Goal: Task Accomplishment & Management: Manage account settings

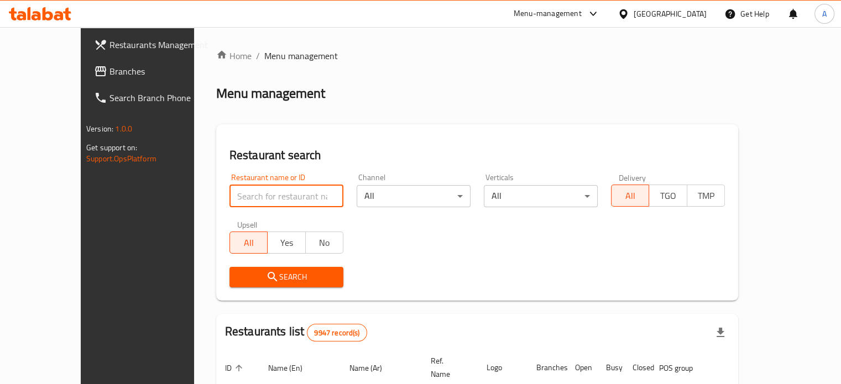
click at [260, 197] on input "search" at bounding box center [286, 196] width 114 height 22
click at [237, 197] on input "search" at bounding box center [286, 196] width 114 height 22
type input "ل"
type input "biryani alkuwait"
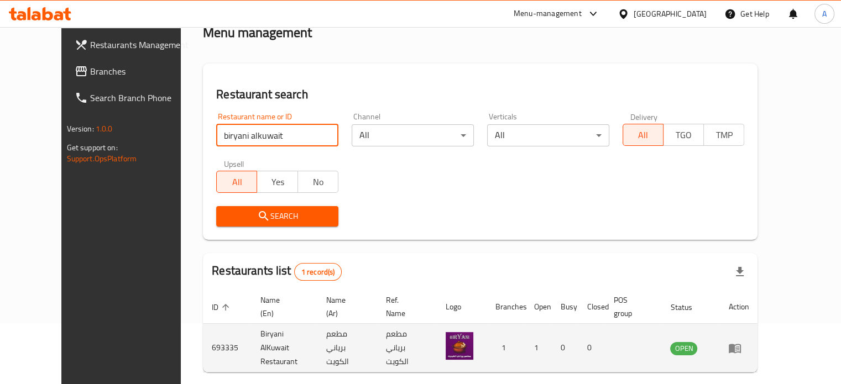
scroll to position [99, 0]
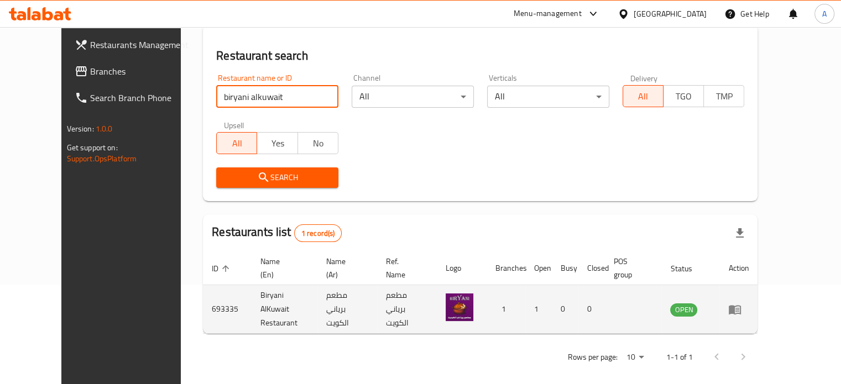
click at [741, 305] on icon "enhanced table" at bounding box center [734, 309] width 12 height 9
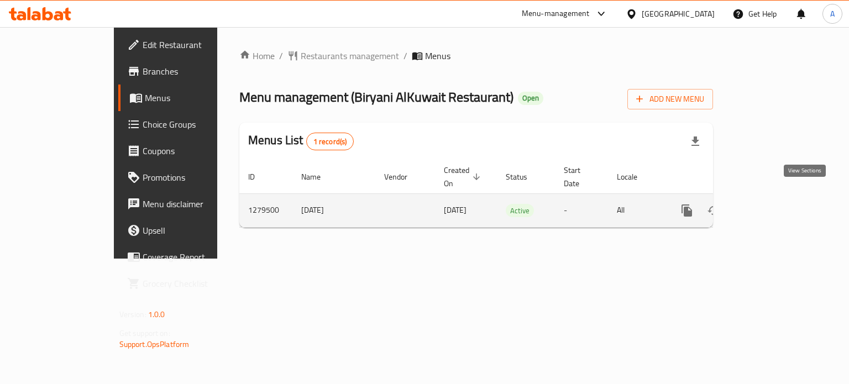
click at [773, 204] on icon "enhanced table" at bounding box center [766, 210] width 13 height 13
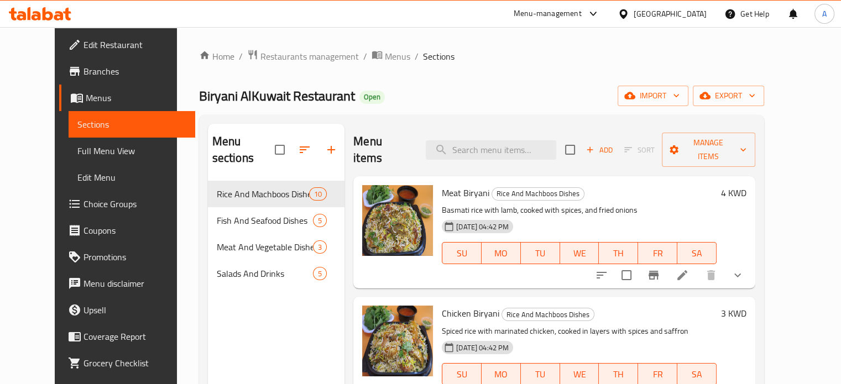
click at [83, 46] on span "Edit Restaurant" at bounding box center [134, 44] width 103 height 13
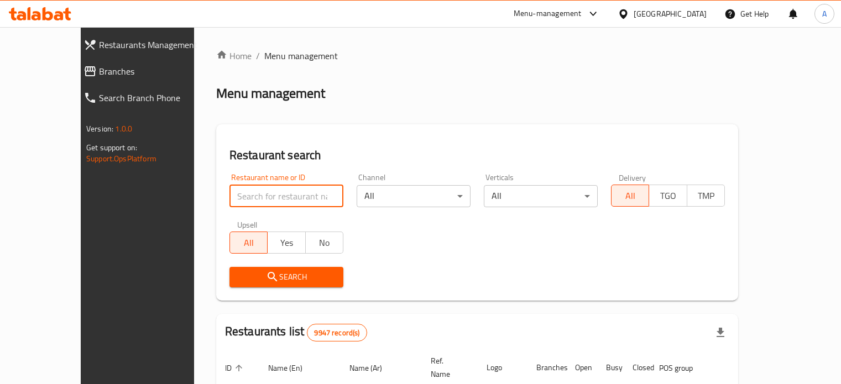
click at [260, 199] on input "search" at bounding box center [286, 196] width 114 height 22
type input "Delicious Damascus"
click button "Search" at bounding box center [286, 277] width 114 height 20
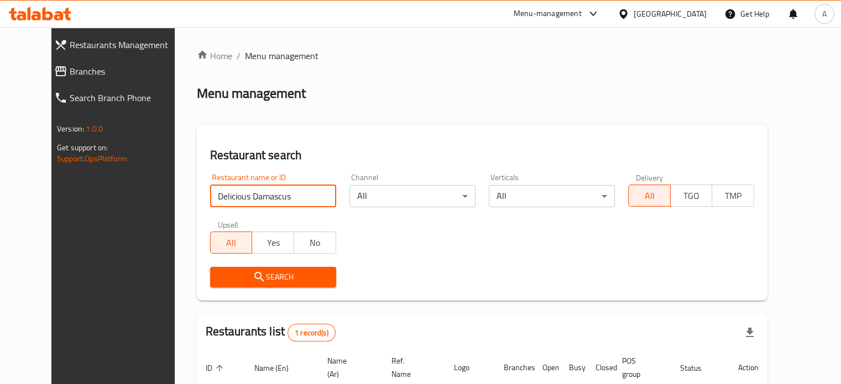
scroll to position [99, 0]
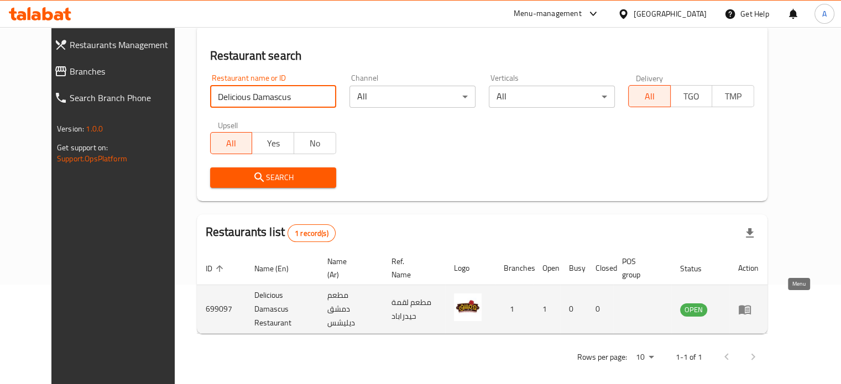
click at [758, 305] on link "enhanced table" at bounding box center [748, 309] width 20 height 13
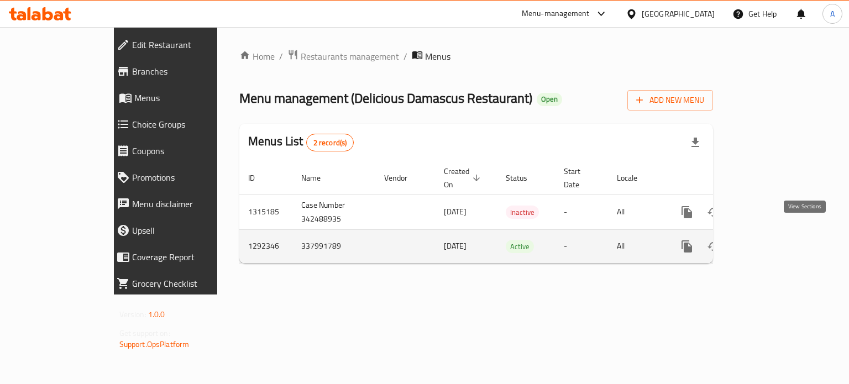
click at [773, 240] on icon "enhanced table" at bounding box center [766, 246] width 13 height 13
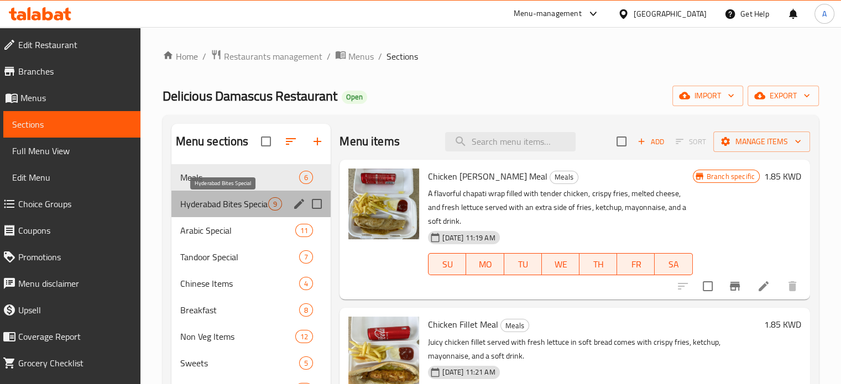
click at [221, 204] on span "Hyderabad Bites Special" at bounding box center [224, 203] width 88 height 13
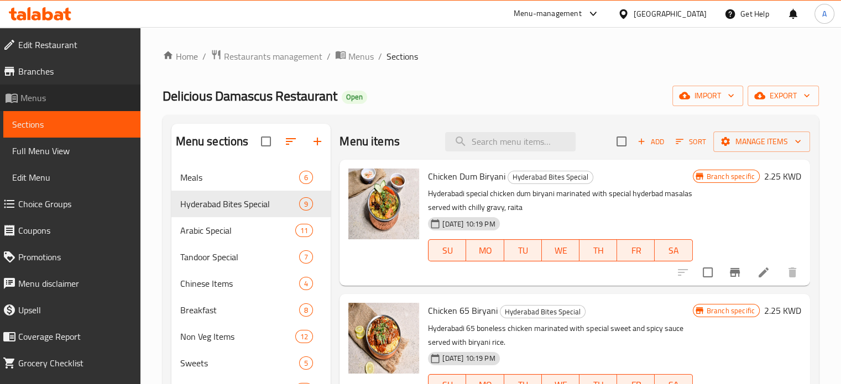
click at [71, 98] on span "Menus" at bounding box center [75, 97] width 111 height 13
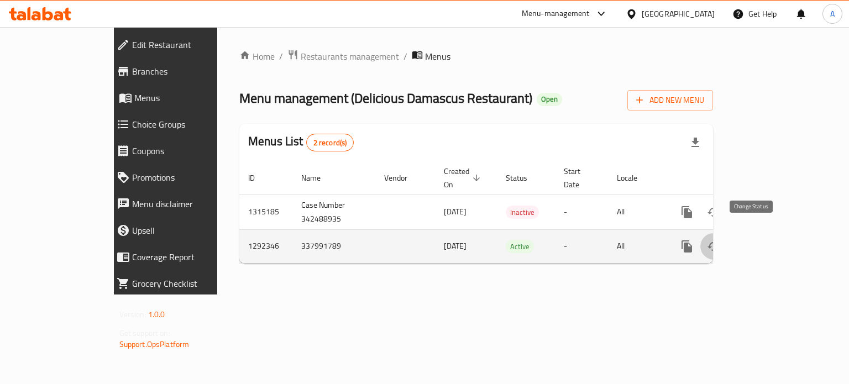
click at [720, 240] on icon "enhanced table" at bounding box center [713, 246] width 13 height 13
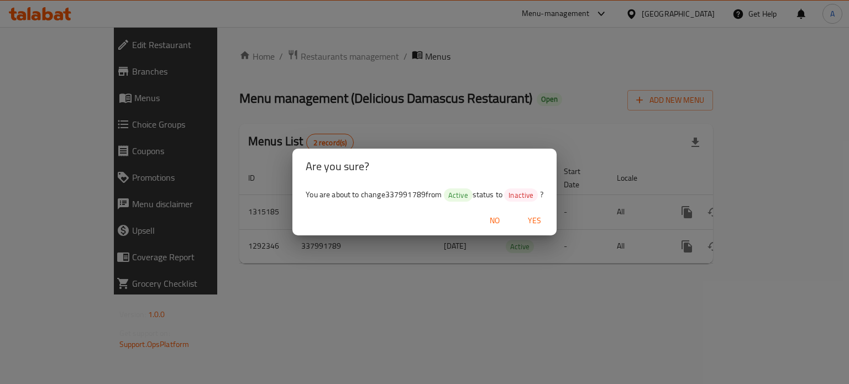
click at [536, 222] on span "Yes" at bounding box center [534, 221] width 27 height 14
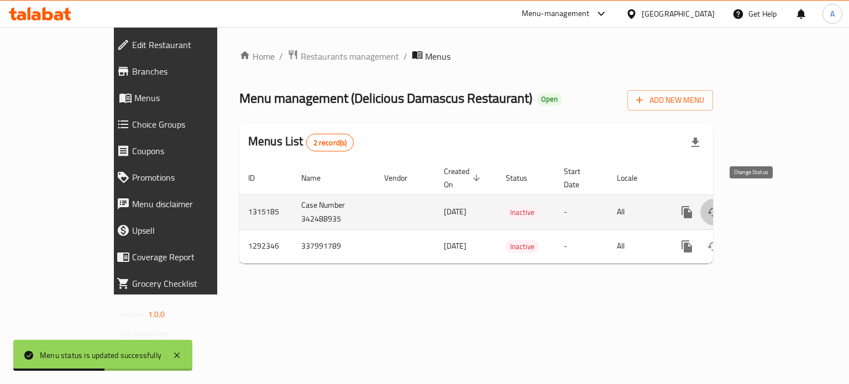
click at [720, 206] on icon "enhanced table" at bounding box center [713, 212] width 13 height 13
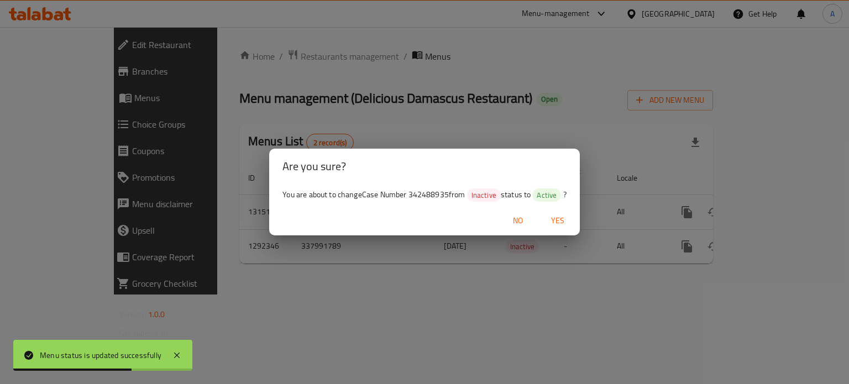
click at [553, 221] on span "Yes" at bounding box center [557, 221] width 27 height 14
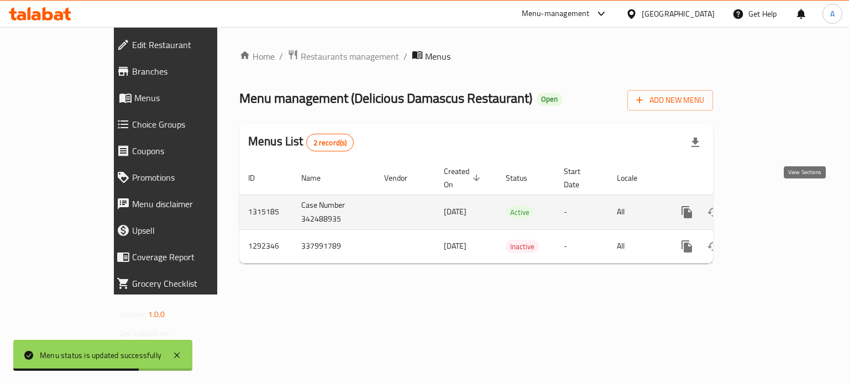
click at [773, 206] on icon "enhanced table" at bounding box center [766, 212] width 13 height 13
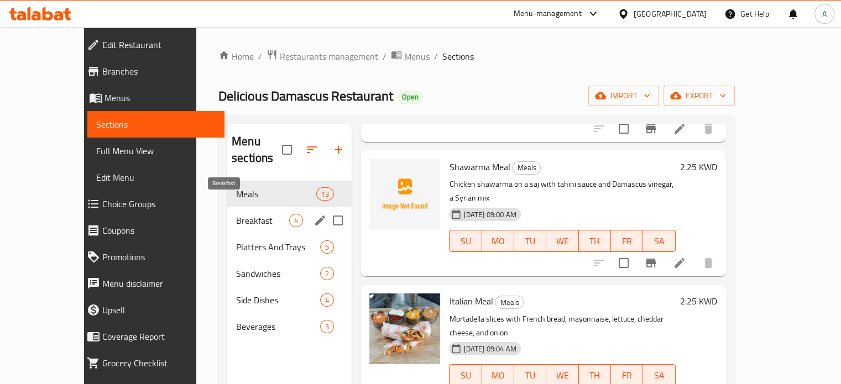
click at [236, 214] on span "Breakfast" at bounding box center [262, 220] width 53 height 13
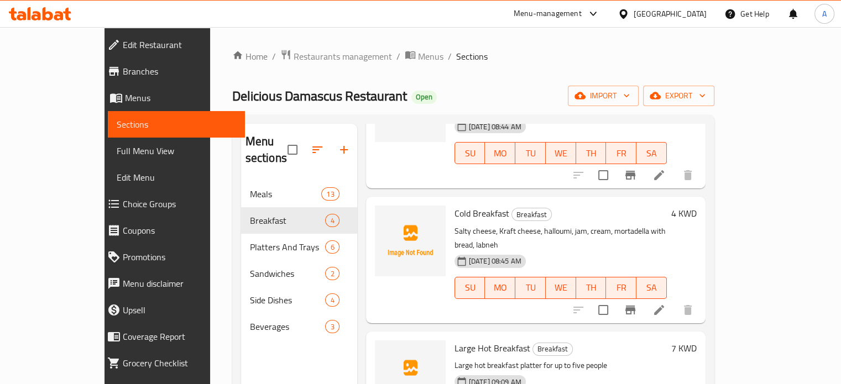
scroll to position [126, 0]
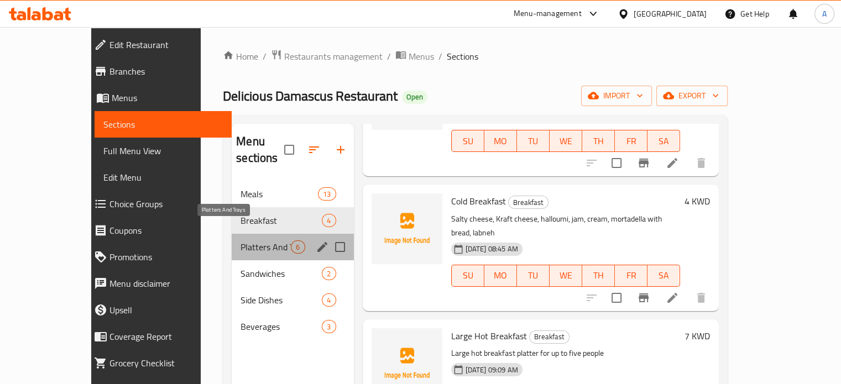
click at [240, 240] on span "Platters And Trays" at bounding box center [265, 246] width 50 height 13
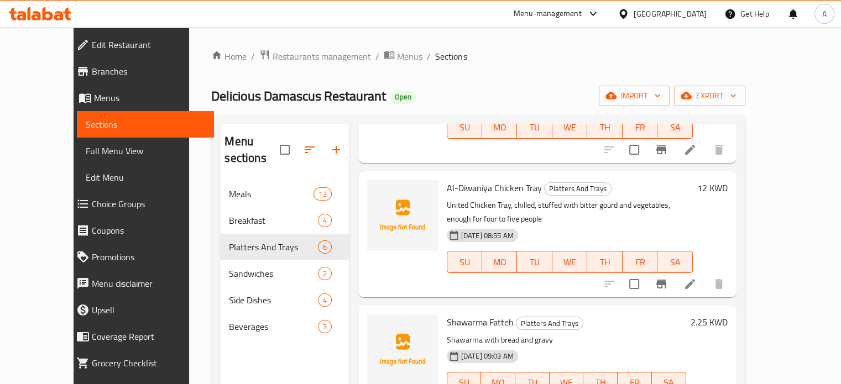
scroll to position [381, 0]
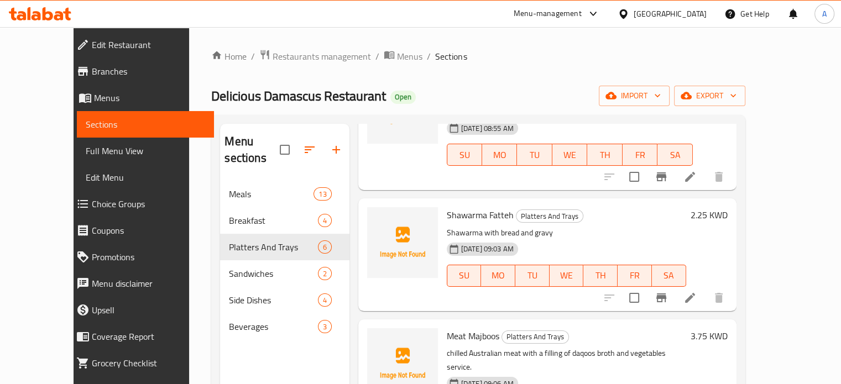
click at [52, 18] on icon at bounding box center [48, 13] width 11 height 13
